Goal: Task Accomplishment & Management: Use online tool/utility

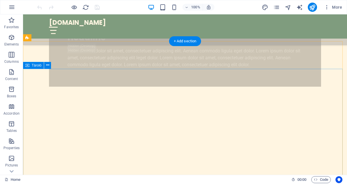
scroll to position [562, 0]
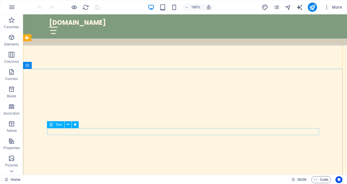
click at [60, 125] on font "Text" at bounding box center [59, 125] width 6 height 4
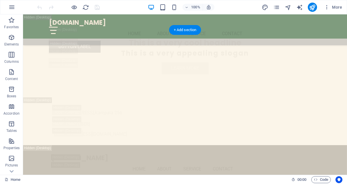
scroll to position [1036, 0]
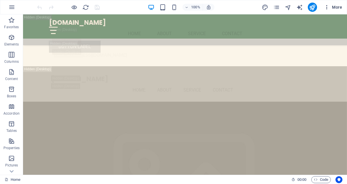
click at [327, 9] on icon "button" at bounding box center [327, 7] width 6 height 6
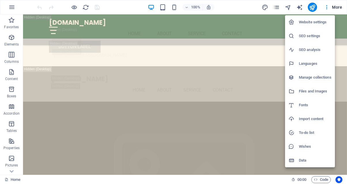
click at [311, 64] on font "Languages" at bounding box center [308, 63] width 18 height 4
click at [310, 64] on font "Languages" at bounding box center [308, 63] width 18 height 4
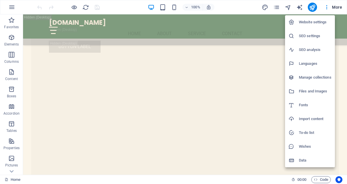
select select "6"
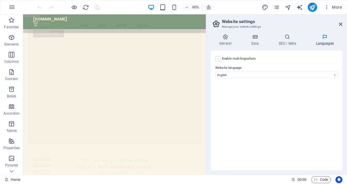
click at [220, 58] on label at bounding box center [218, 58] width 5 height 5
click at [0, 0] on input "Enable multilingualism A többnyelvűség letiltásához törölje az összes nyelvet, …" at bounding box center [0, 0] width 0 height 0
select select
click at [330, 78] on icon at bounding box center [330, 79] width 3 height 7
click at [239, 80] on div "Home Favorites Elements Columns Content Boxes Accordion Tables Properties Pictu…" at bounding box center [173, 94] width 347 height 161
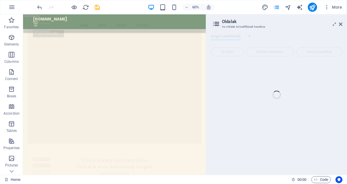
scroll to position [1370, 0]
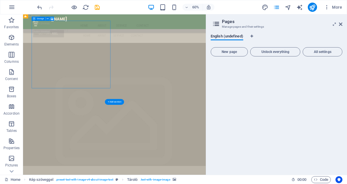
click at [342, 25] on icon at bounding box center [340, 24] width 3 height 5
click at [328, 24] on div "[DOMAIN_NAME] Menu Home About Service Contact Button label" at bounding box center [175, 35] width 305 height 43
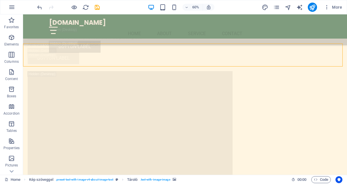
scroll to position [1036, 0]
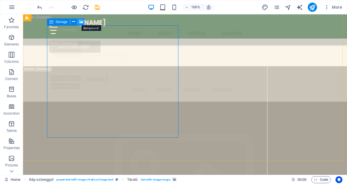
click at [81, 21] on icon at bounding box center [81, 22] width 4 height 6
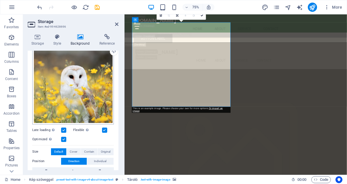
scroll to position [60, 0]
